Goal: Register for event/course

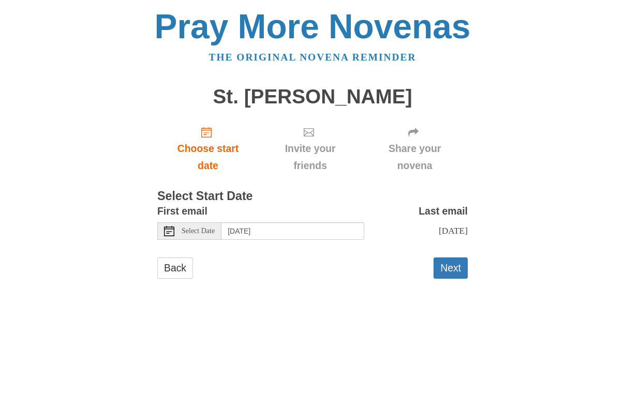
click at [207, 237] on div "First email Select Date [DATE] Last email [DATE] Selecting [DATE] as the start …" at bounding box center [312, 225] width 310 height 45
click at [204, 235] on div "Select Date" at bounding box center [189, 231] width 64 height 18
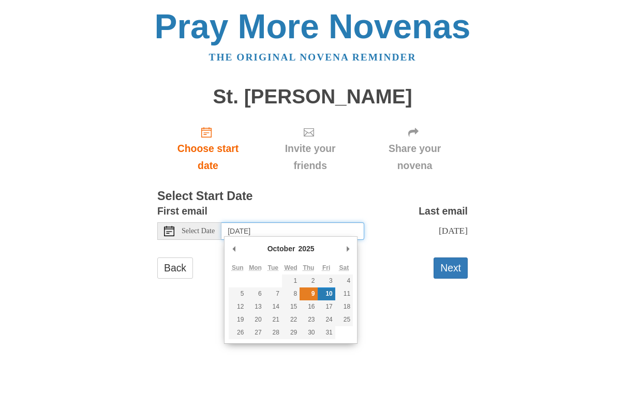
type input "[DATE]"
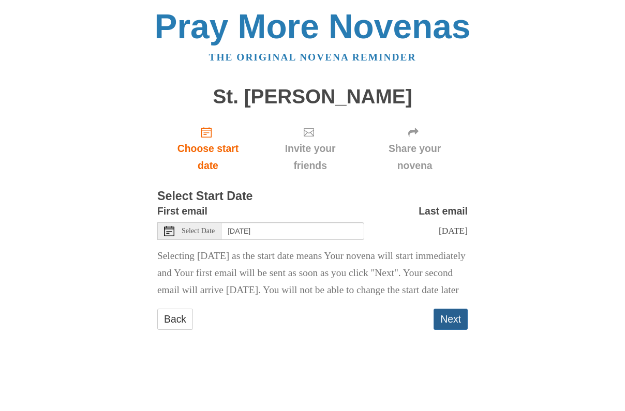
click at [447, 330] on button "Next" at bounding box center [450, 319] width 34 height 21
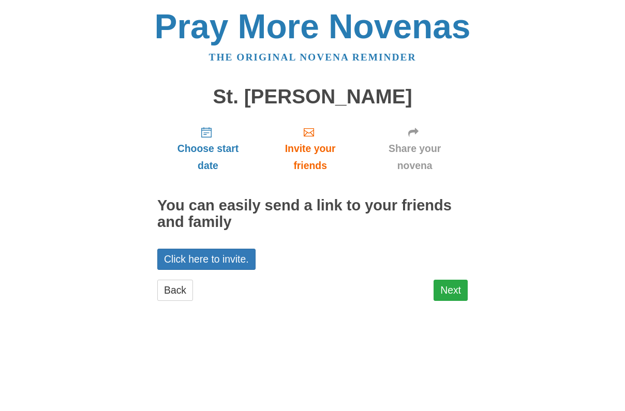
click at [451, 284] on link "Next" at bounding box center [450, 290] width 34 height 21
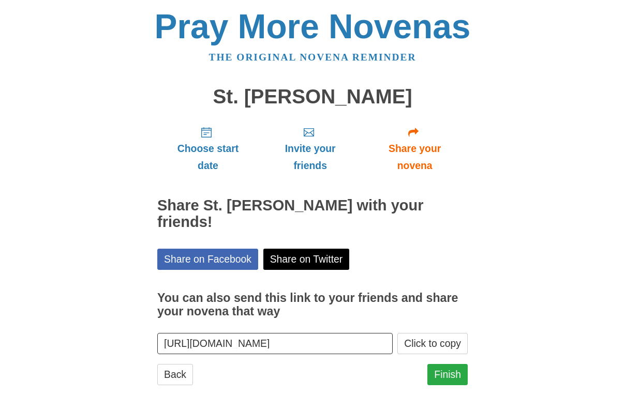
click at [438, 364] on link "Finish" at bounding box center [447, 374] width 40 height 21
